Goal: Information Seeking & Learning: Learn about a topic

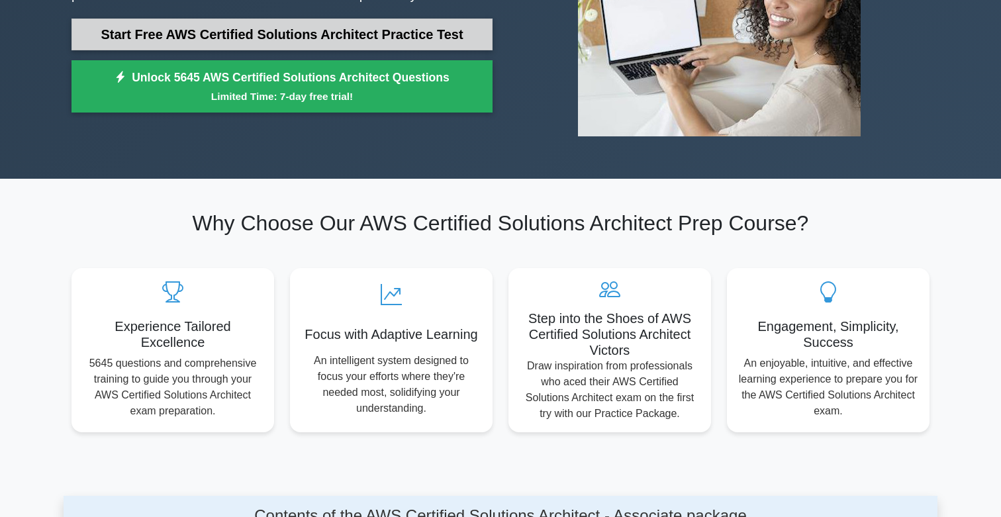
scroll to position [197, 0]
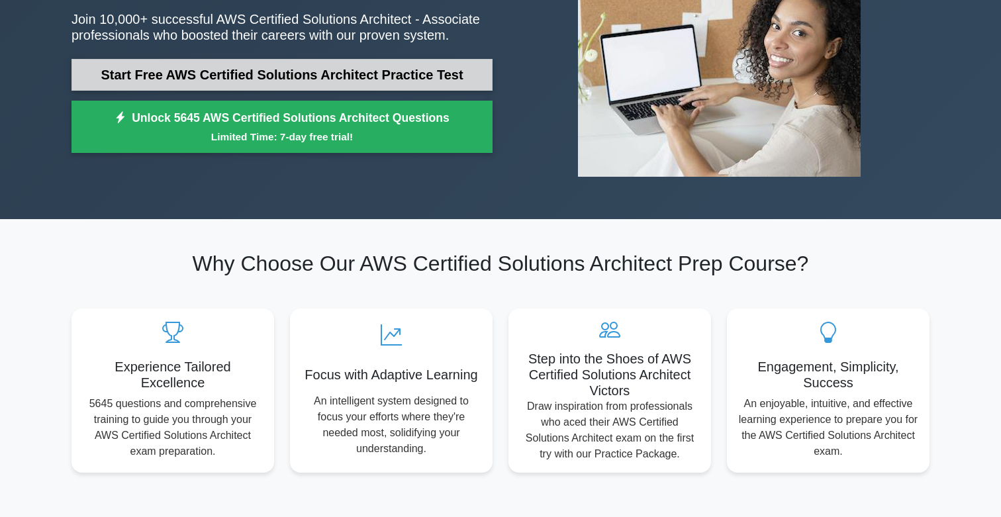
click at [320, 85] on link "Start Free AWS Certified Solutions Architect Practice Test" at bounding box center [282, 75] width 421 height 32
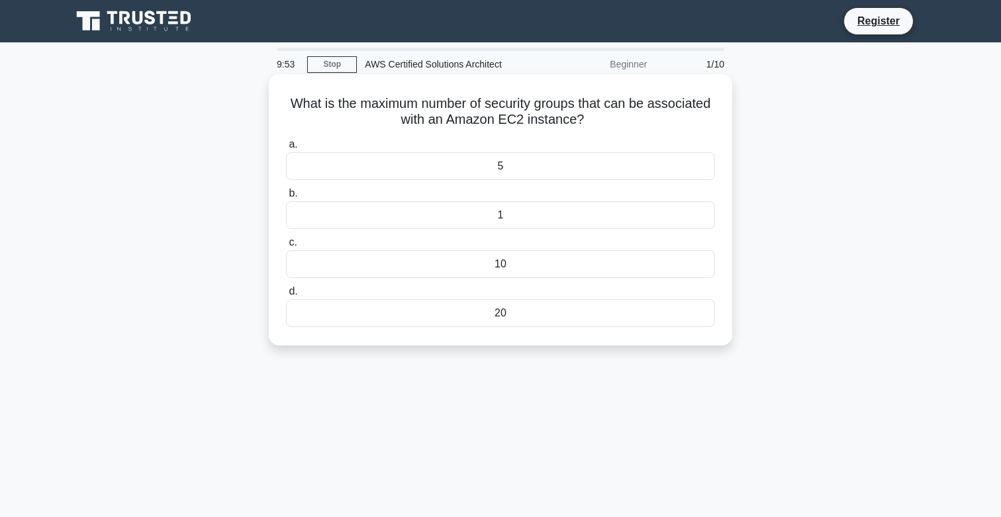
click at [360, 113] on h5 "What is the maximum number of security groups that can be associated with an Am…" at bounding box center [501, 111] width 432 height 33
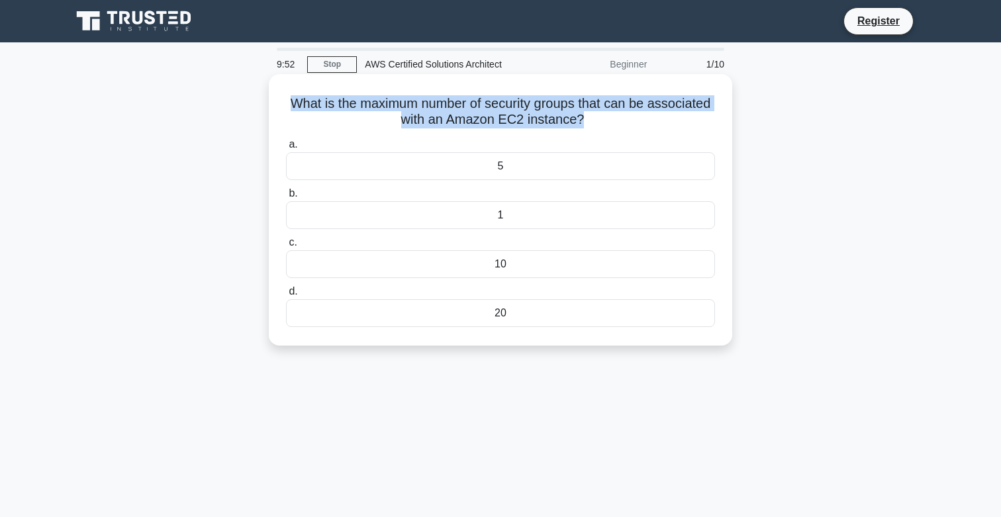
click at [360, 113] on h5 "What is the maximum number of security groups that can be associated with an Am…" at bounding box center [501, 111] width 432 height 33
click at [360, 112] on h5 "What is the maximum number of security groups that can be associated with an Am…" at bounding box center [501, 111] width 432 height 33
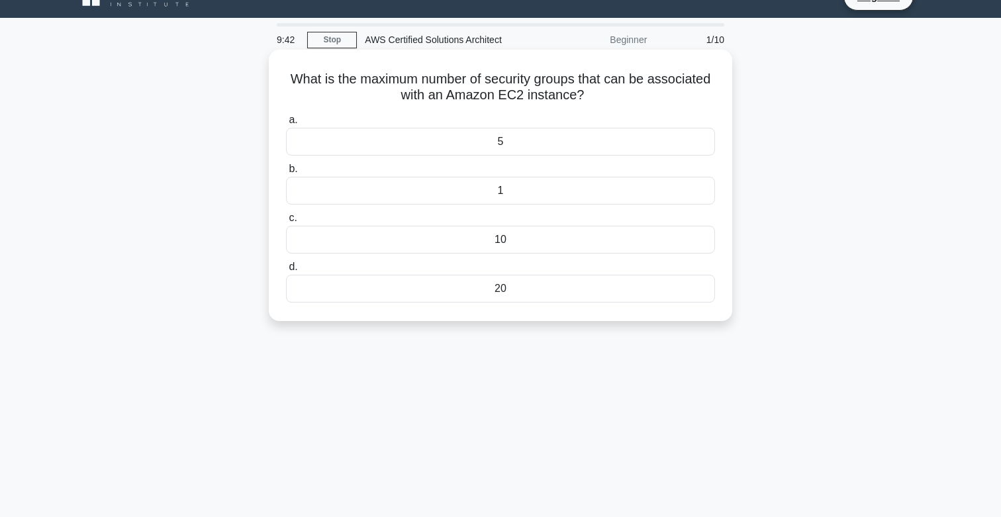
scroll to position [34, 0]
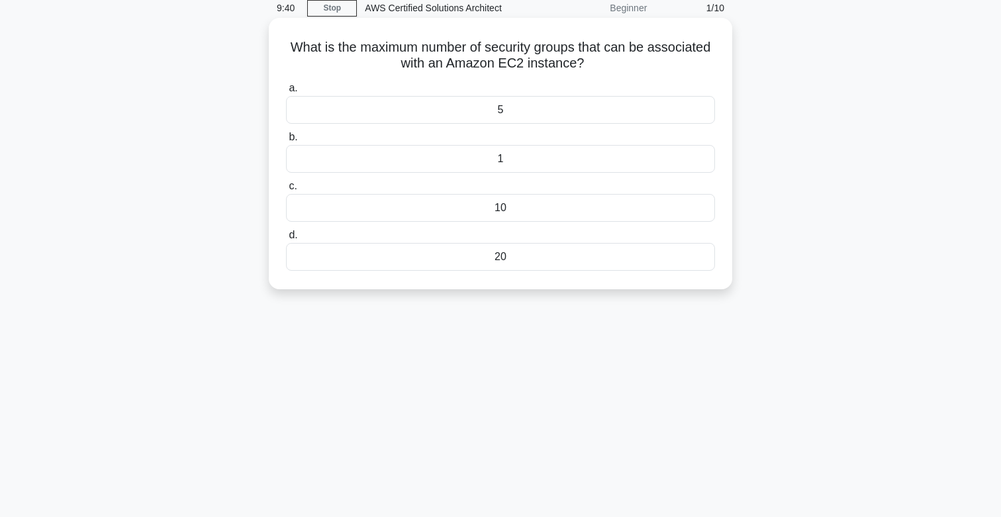
click at [451, 123] on div "5" at bounding box center [500, 110] width 429 height 28
click at [286, 93] on input "a. 5" at bounding box center [286, 88] width 0 height 9
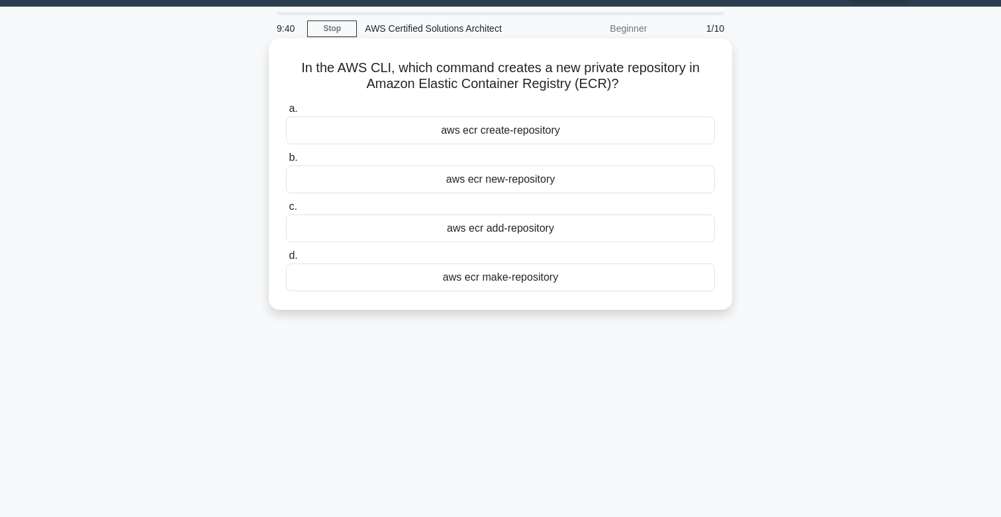
click at [451, 106] on label "a. aws ecr create-repository" at bounding box center [500, 123] width 429 height 44
click at [286, 106] on input "a. aws ecr create-repository" at bounding box center [286, 109] width 0 height 9
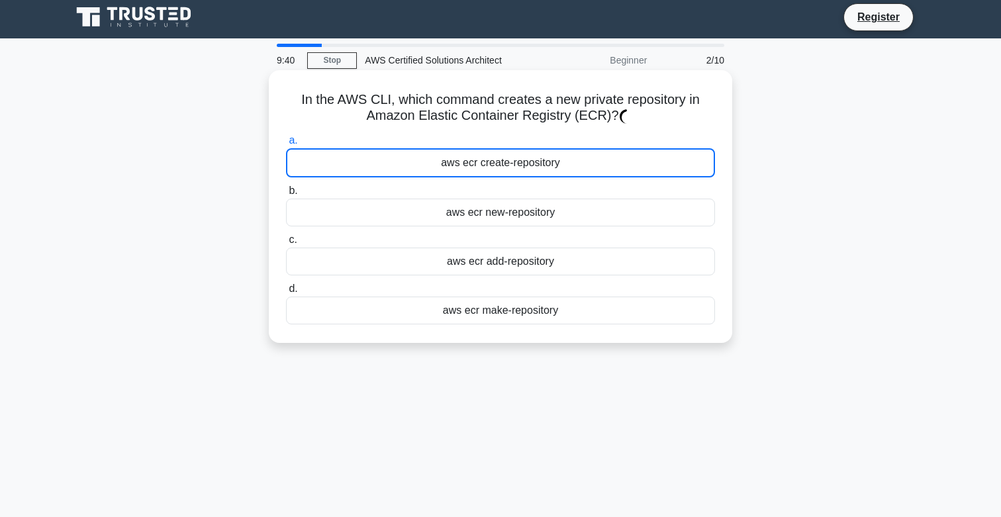
scroll to position [0, 0]
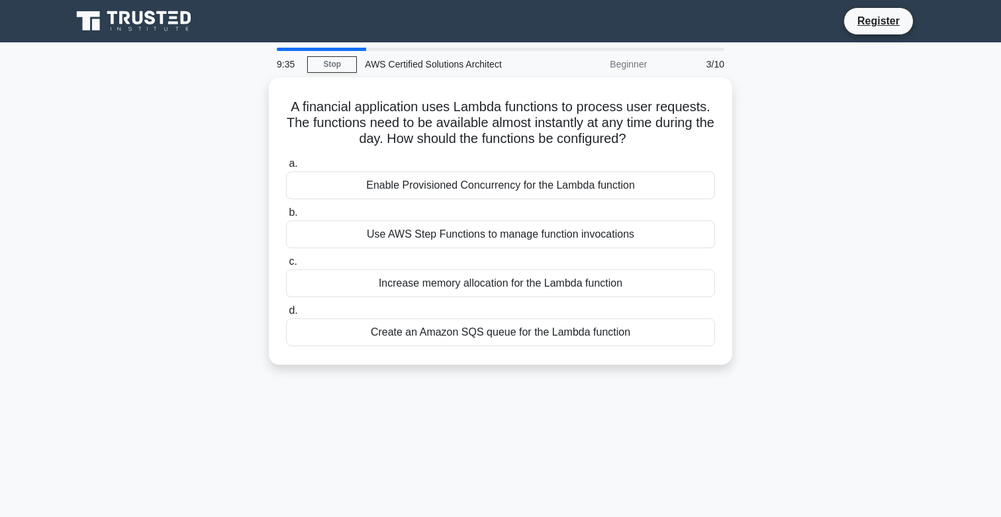
click at [288, 67] on div "9:35" at bounding box center [288, 64] width 38 height 26
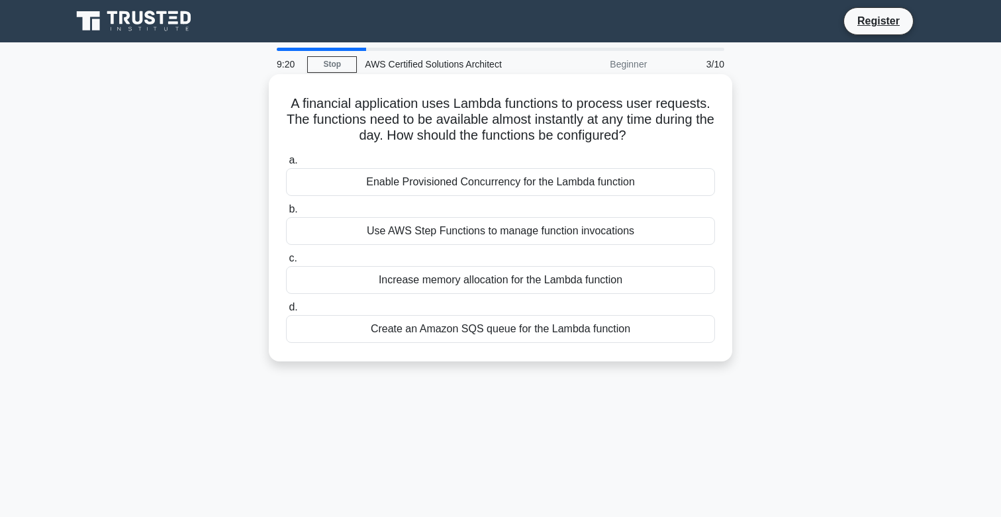
click at [407, 215] on label "b. Use AWS Step Functions to manage function invocations" at bounding box center [500, 223] width 429 height 44
click at [286, 214] on input "b. Use AWS Step Functions to manage function invocations" at bounding box center [286, 209] width 0 height 9
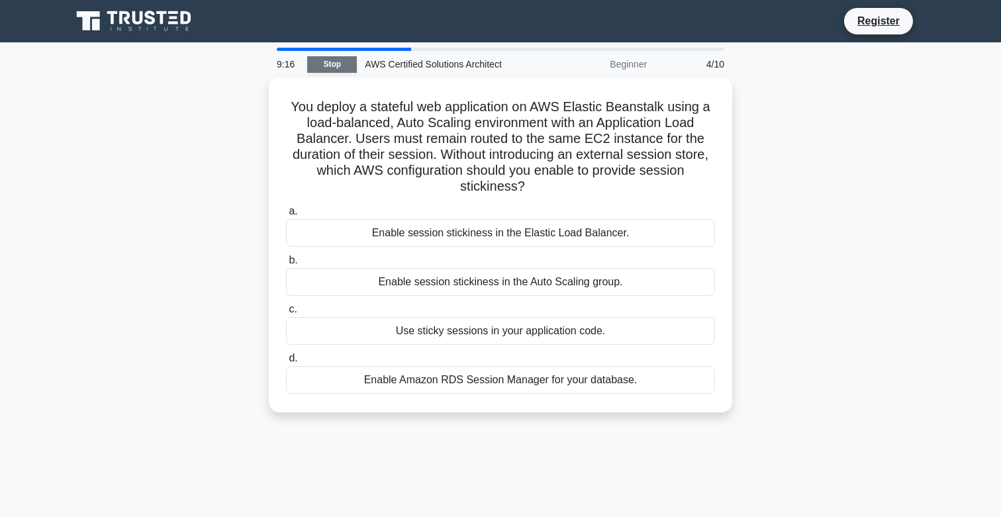
click at [325, 69] on link "Stop" at bounding box center [332, 64] width 50 height 17
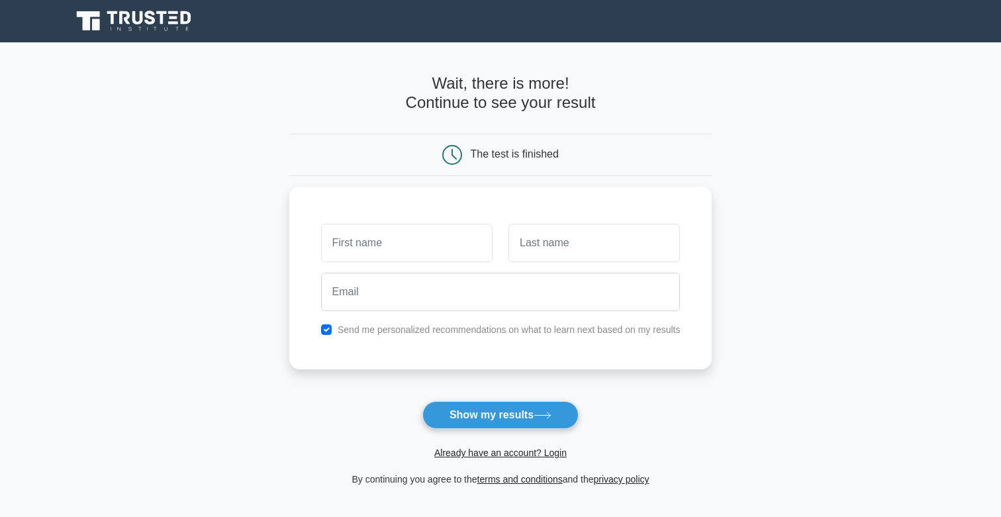
scroll to position [26, 0]
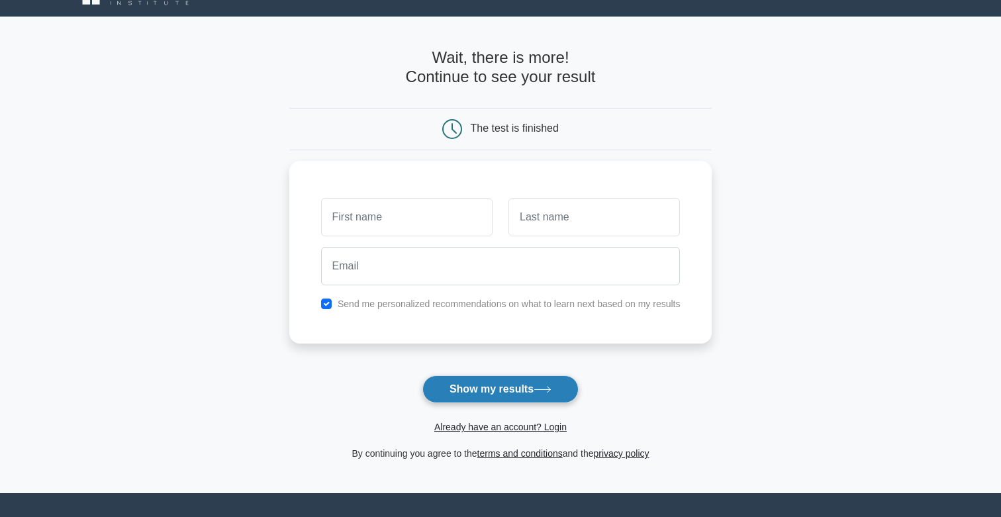
click at [509, 385] on button "Show my results" at bounding box center [501, 390] width 156 height 28
click at [158, 115] on main "Wait, there is more! Continue to see your result The test is finished and the" at bounding box center [500, 255] width 1001 height 477
